Goal: Check status

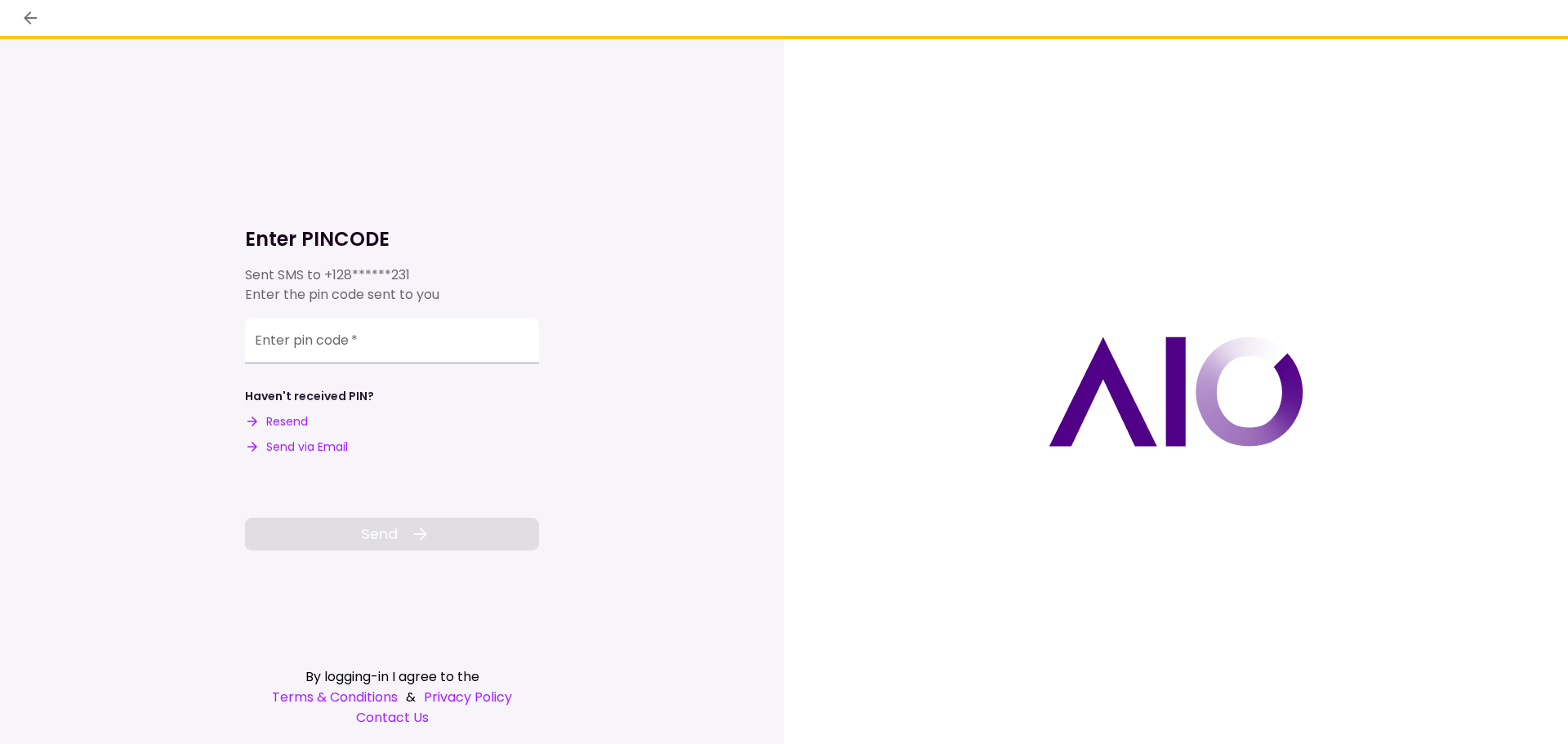
click at [286, 415] on button "Resend" at bounding box center [277, 422] width 63 height 17
click at [287, 343] on input "Enter pin code   *" at bounding box center [392, 338] width 294 height 46
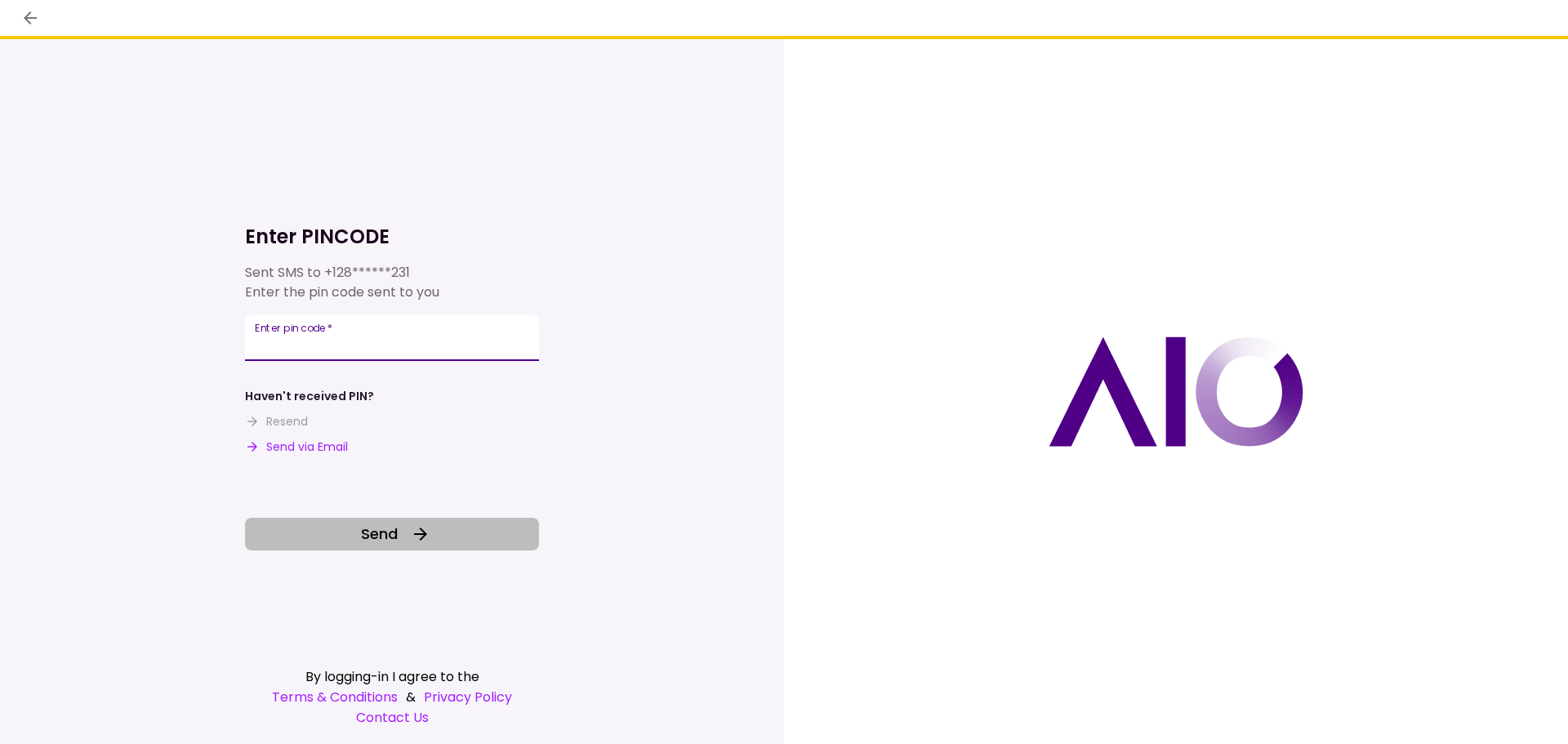
type input "******"
click at [339, 535] on button "Send" at bounding box center [392, 534] width 294 height 32
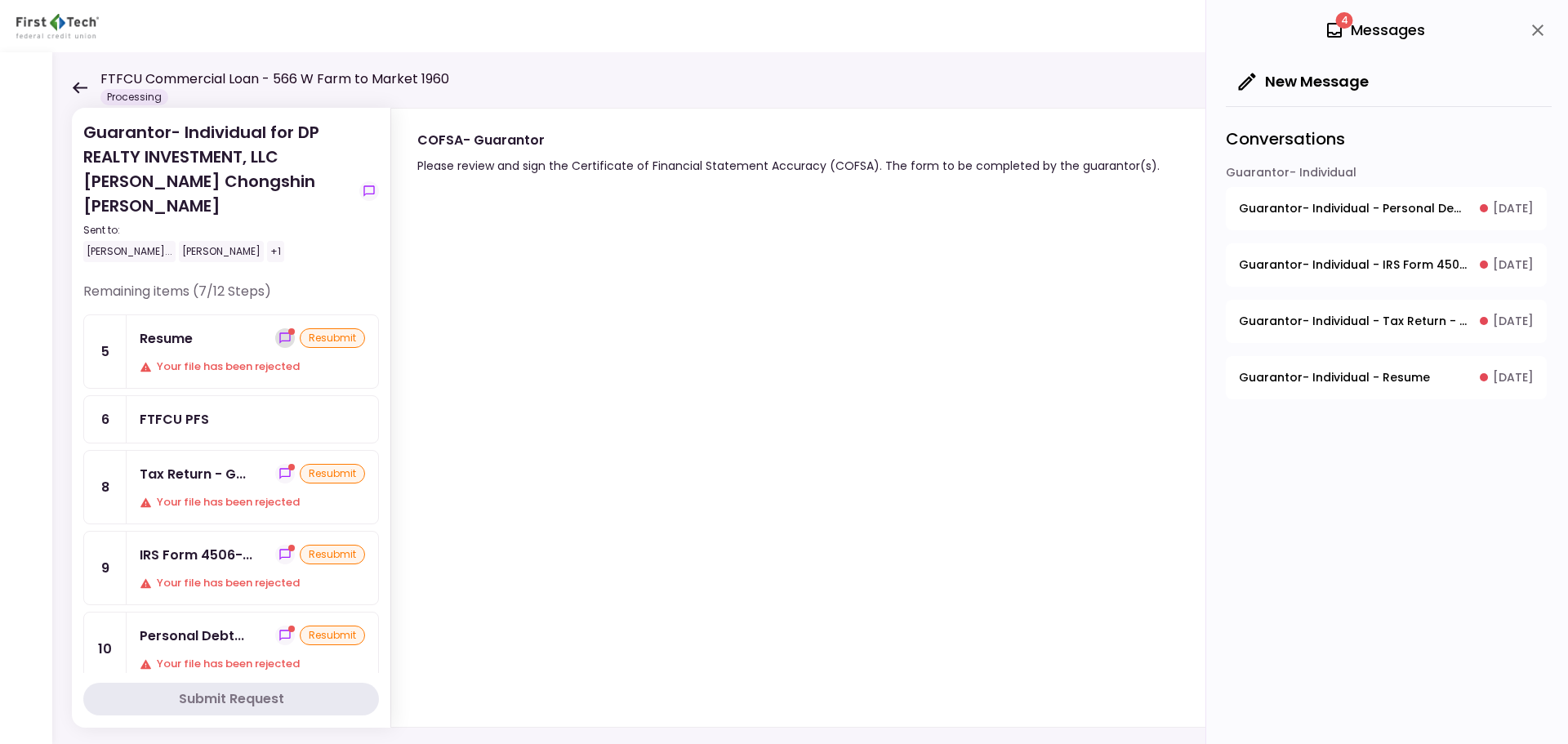
click at [275, 329] on button "show-messages" at bounding box center [284, 338] width 20 height 20
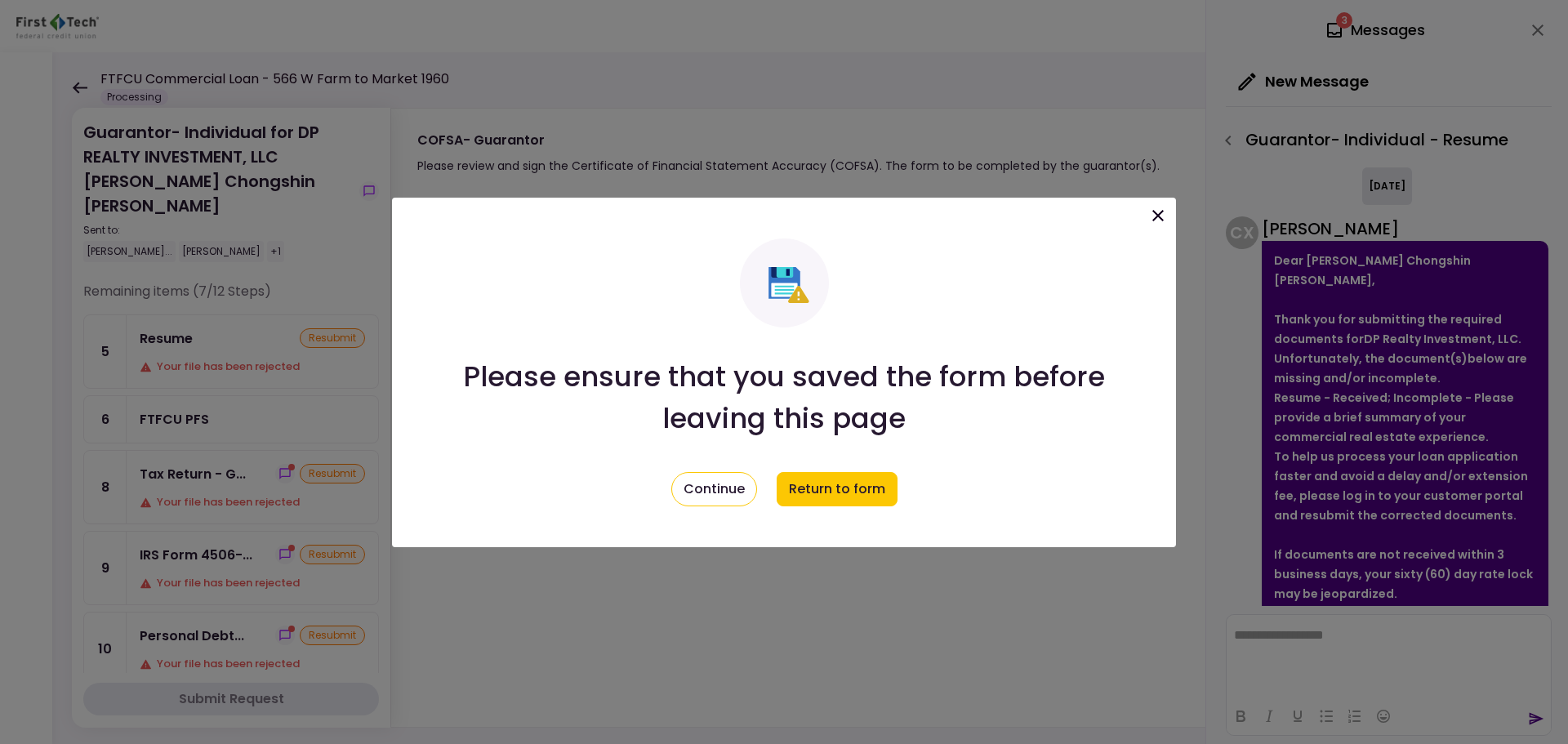
scroll to position [131, 0]
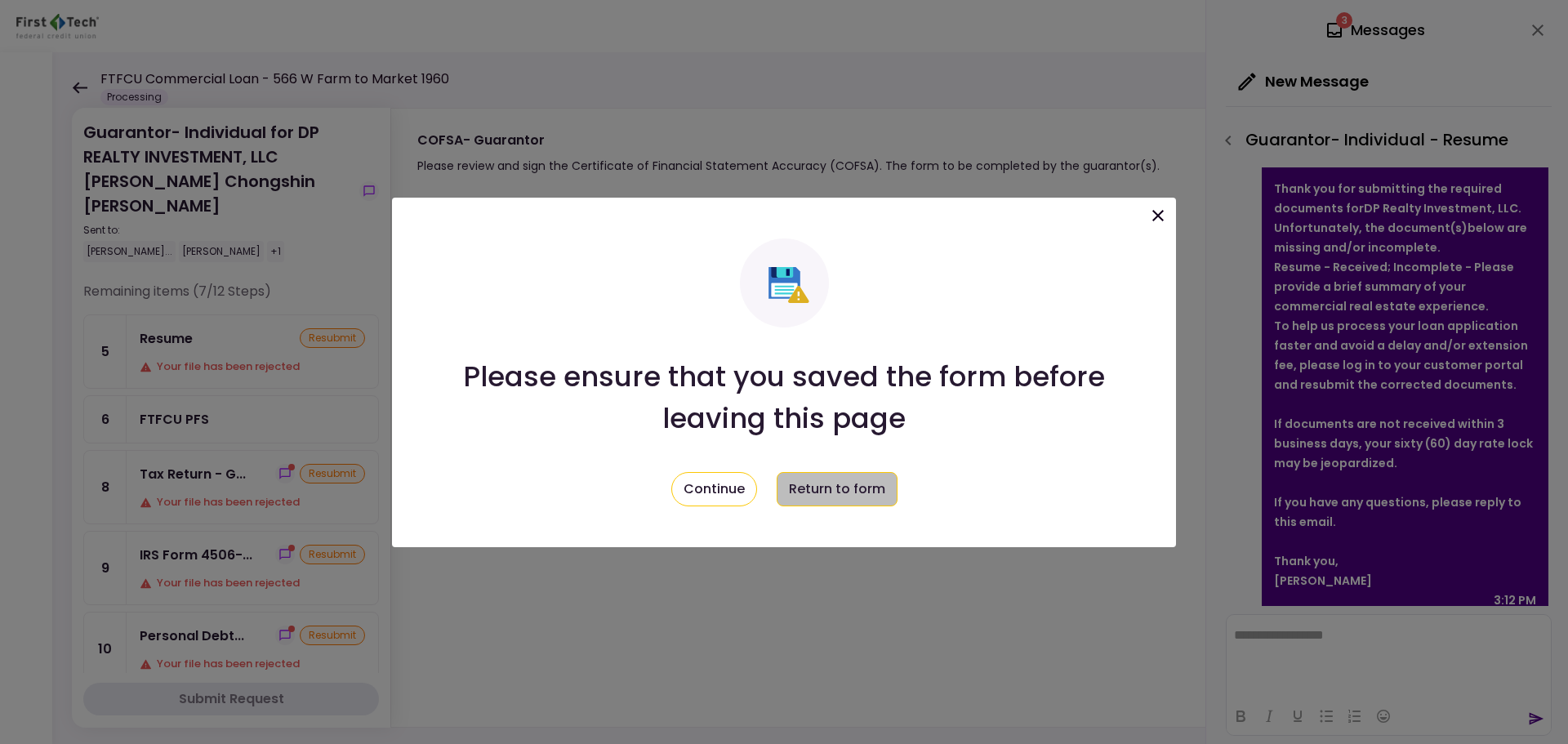
click at [847, 495] on button "Return to form" at bounding box center [838, 489] width 121 height 34
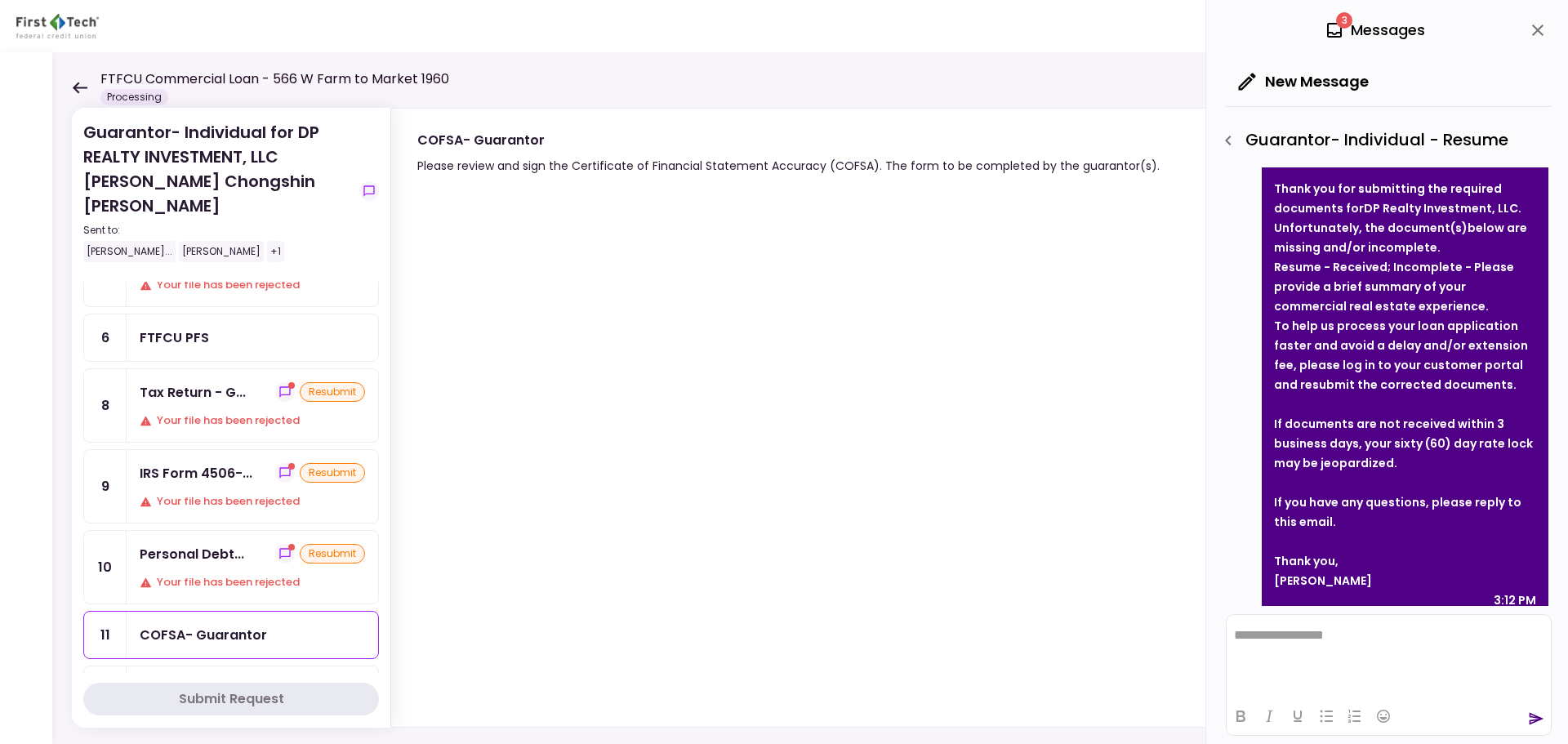
scroll to position [0, 0]
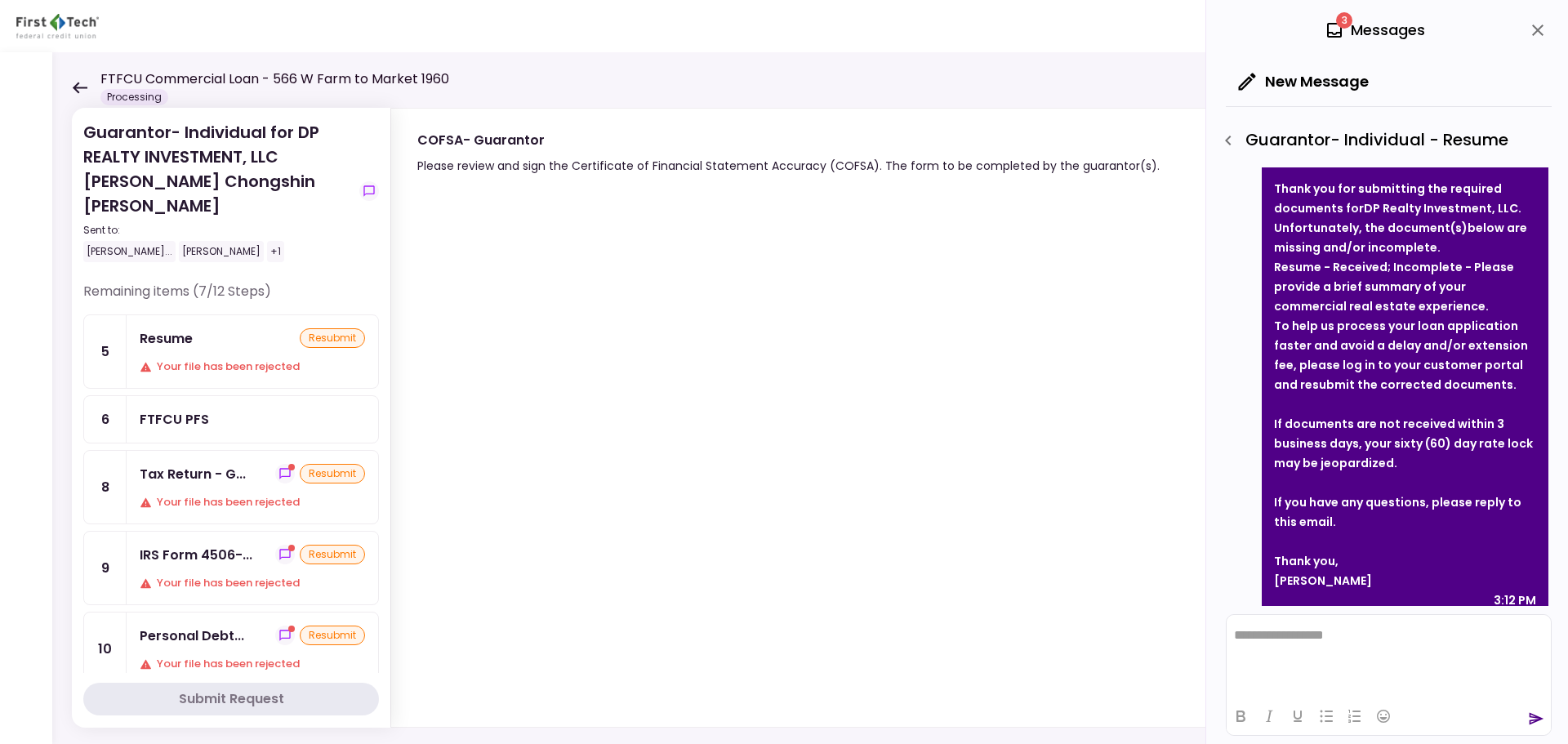
click at [77, 89] on icon at bounding box center [79, 87] width 14 height 11
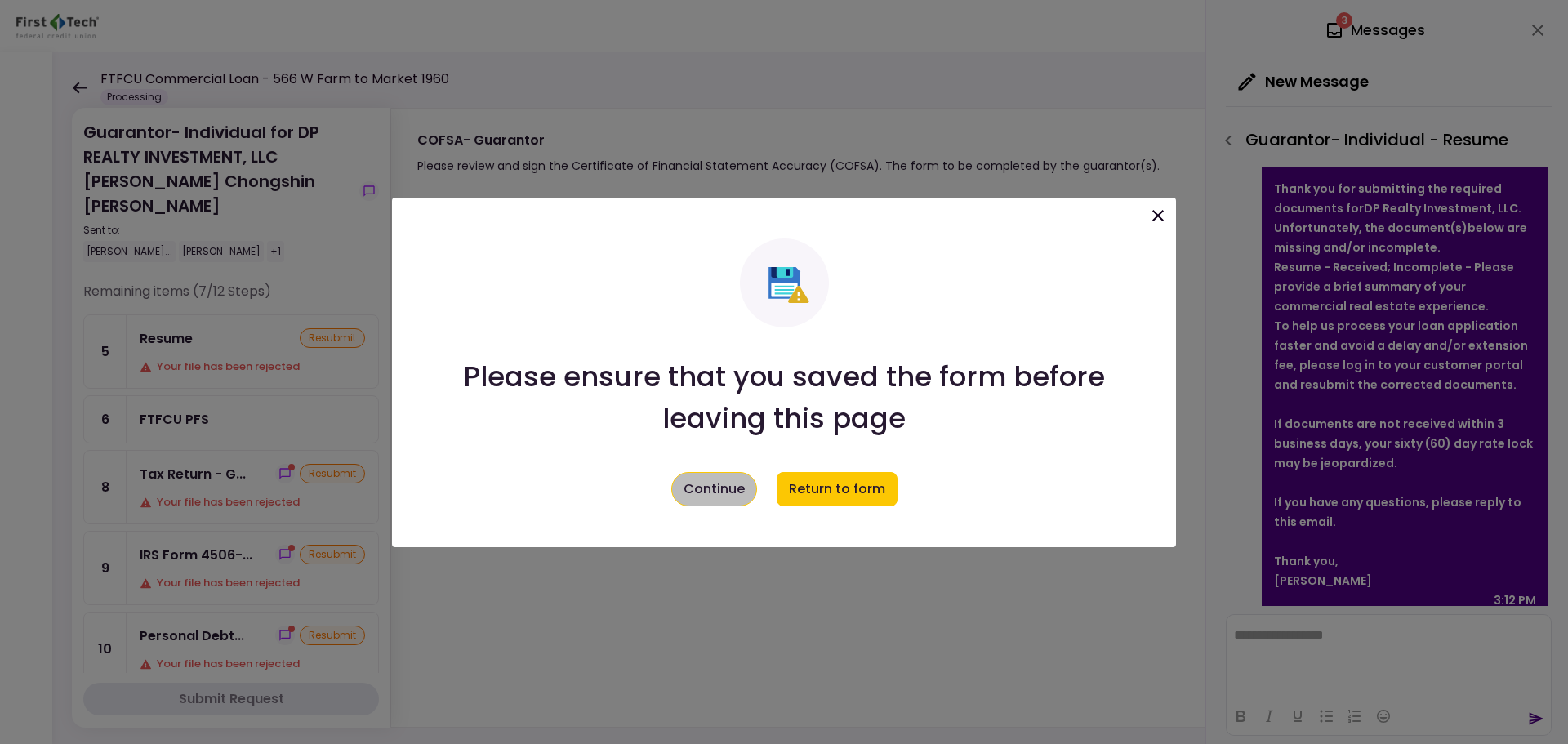
click at [718, 500] on button "Continue" at bounding box center [714, 489] width 86 height 34
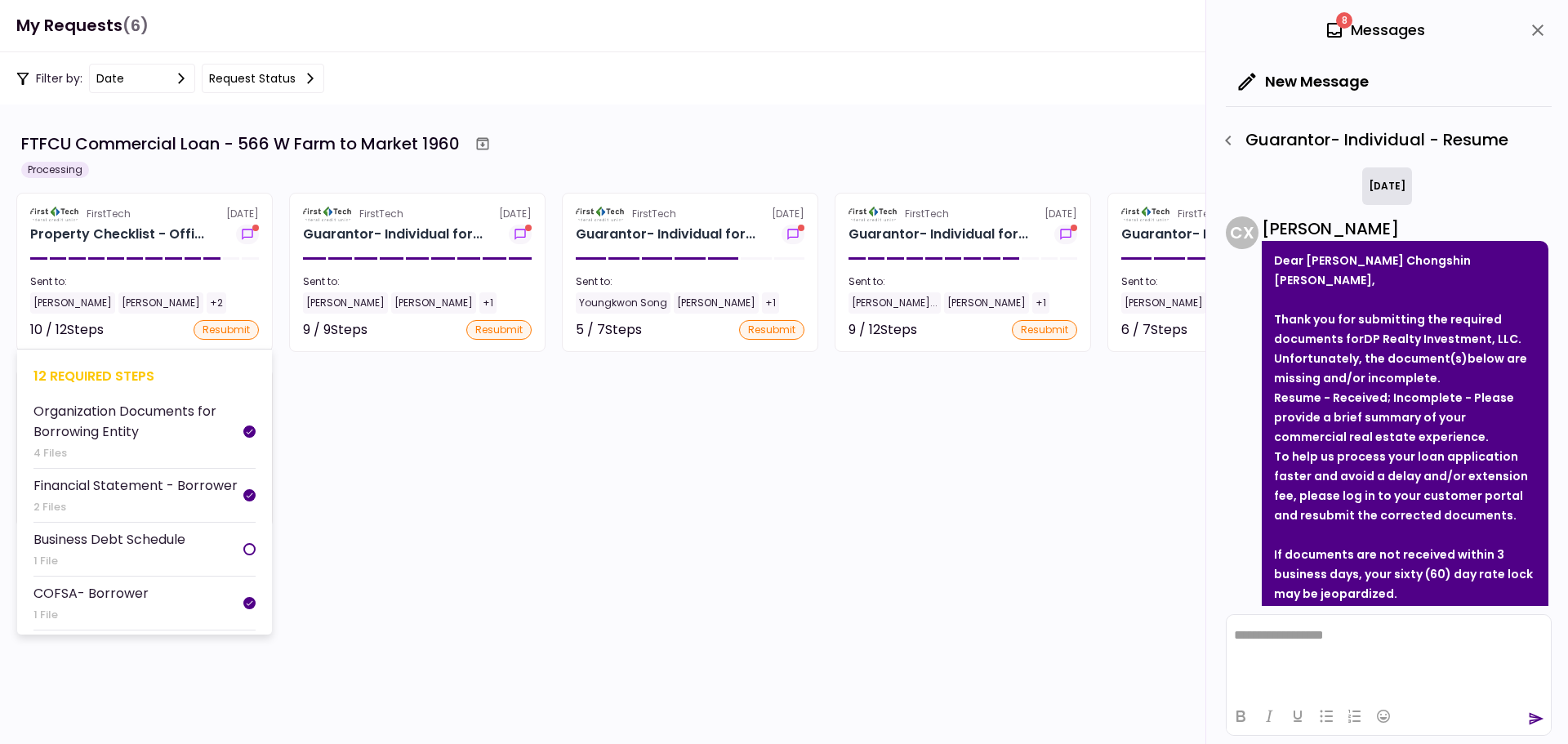
scroll to position [131, 0]
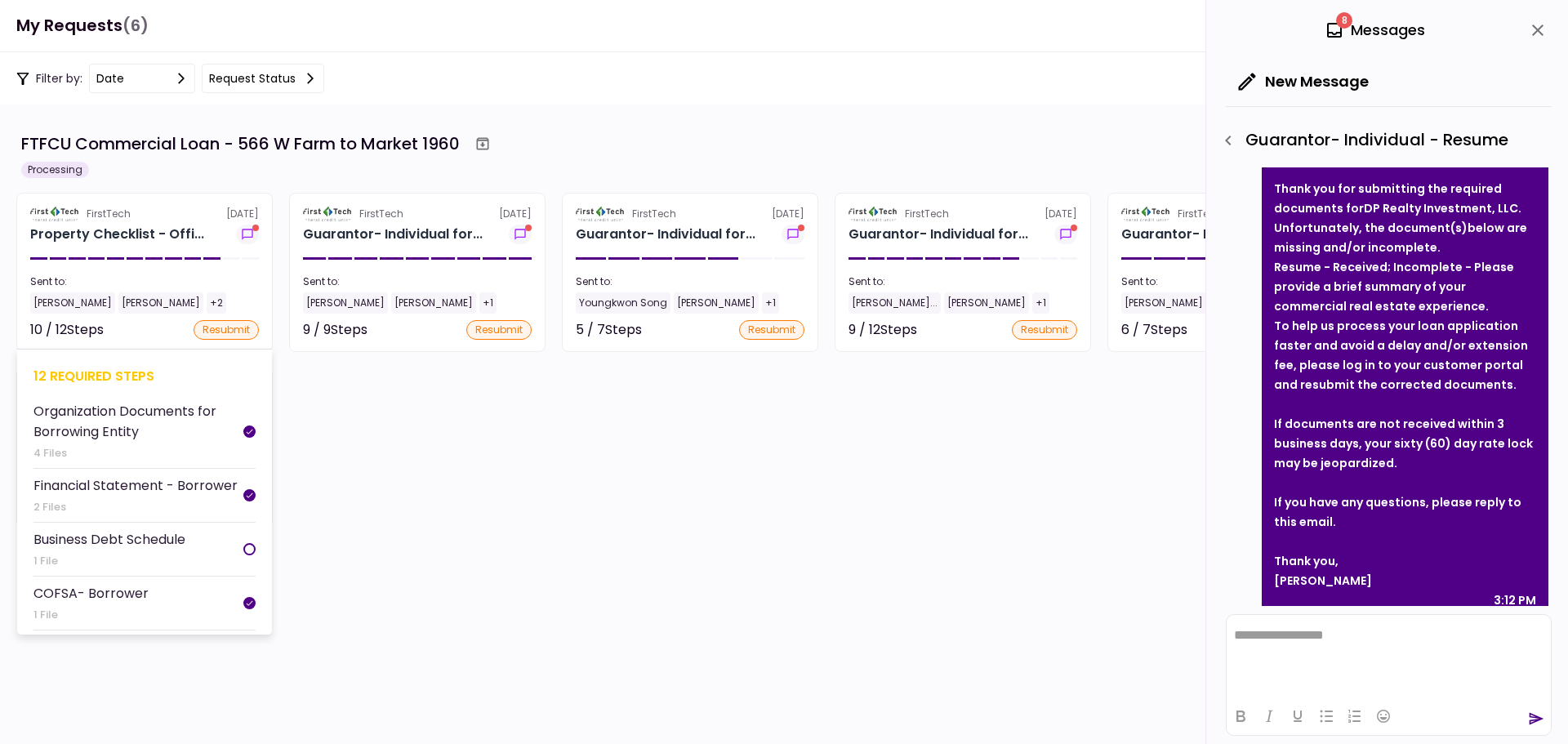
click at [118, 267] on section "FirstTech [DATE] Property Checklist - Offi... Sent to: [PERSON_NAME] [PERSON_NA…" at bounding box center [144, 272] width 256 height 159
